Goal: Check status: Check status

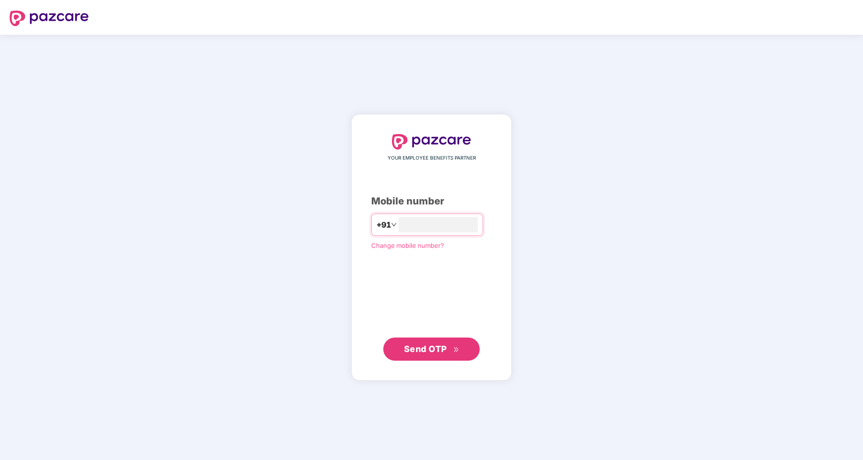
type input "**********"
click at [437, 350] on span "Send OTP" at bounding box center [425, 349] width 43 height 10
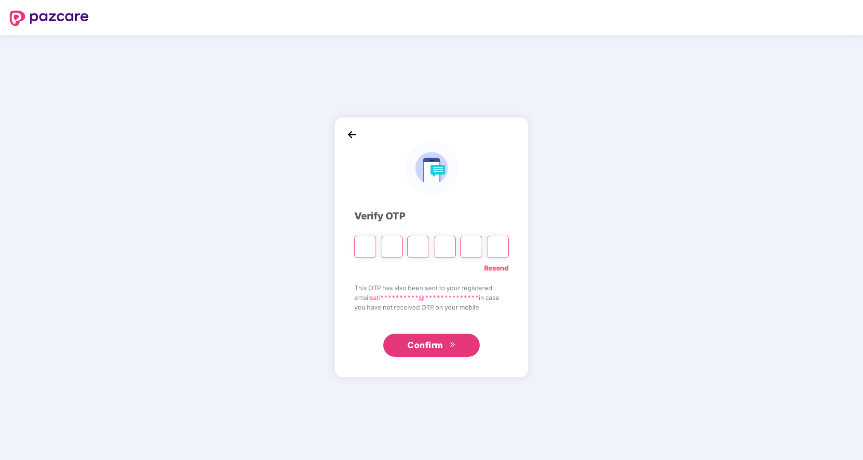
type input "*"
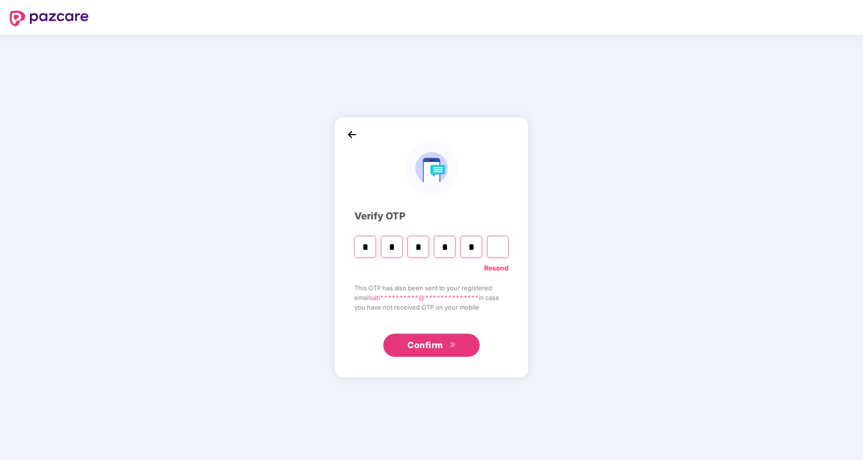
type input "*"
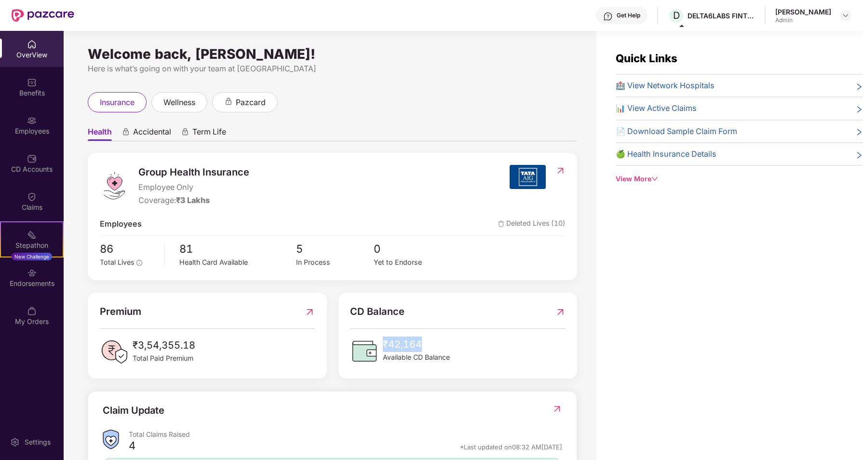
drag, startPoint x: 388, startPoint y: 344, endPoint x: 467, endPoint y: 347, distance: 79.6
click at [467, 347] on div "₹42,164 Available CD Balance" at bounding box center [457, 350] width 215 height 29
click at [407, 382] on div "Group Health Insurance Employee Only Coverage: ₹3 Lakhs Employees Deleted Lives…" at bounding box center [332, 368] width 489 height 431
click at [30, 79] on img at bounding box center [32, 83] width 10 height 10
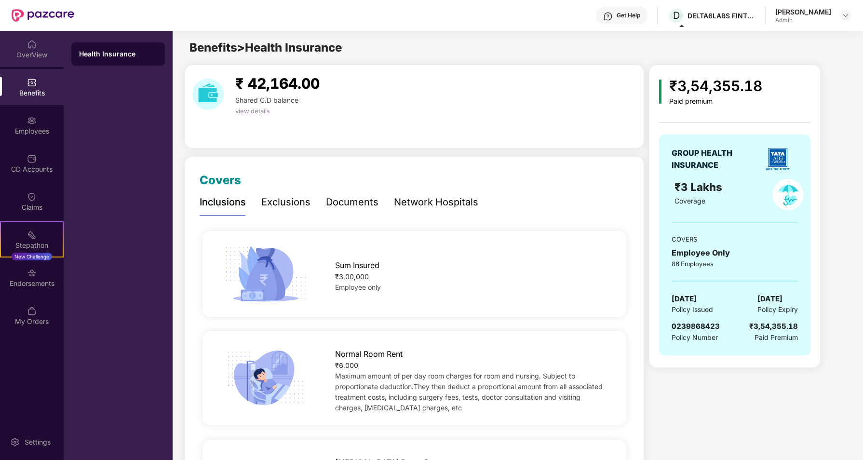
click at [34, 45] on img at bounding box center [32, 45] width 10 height 10
